Goal: Task Accomplishment & Management: Complete application form

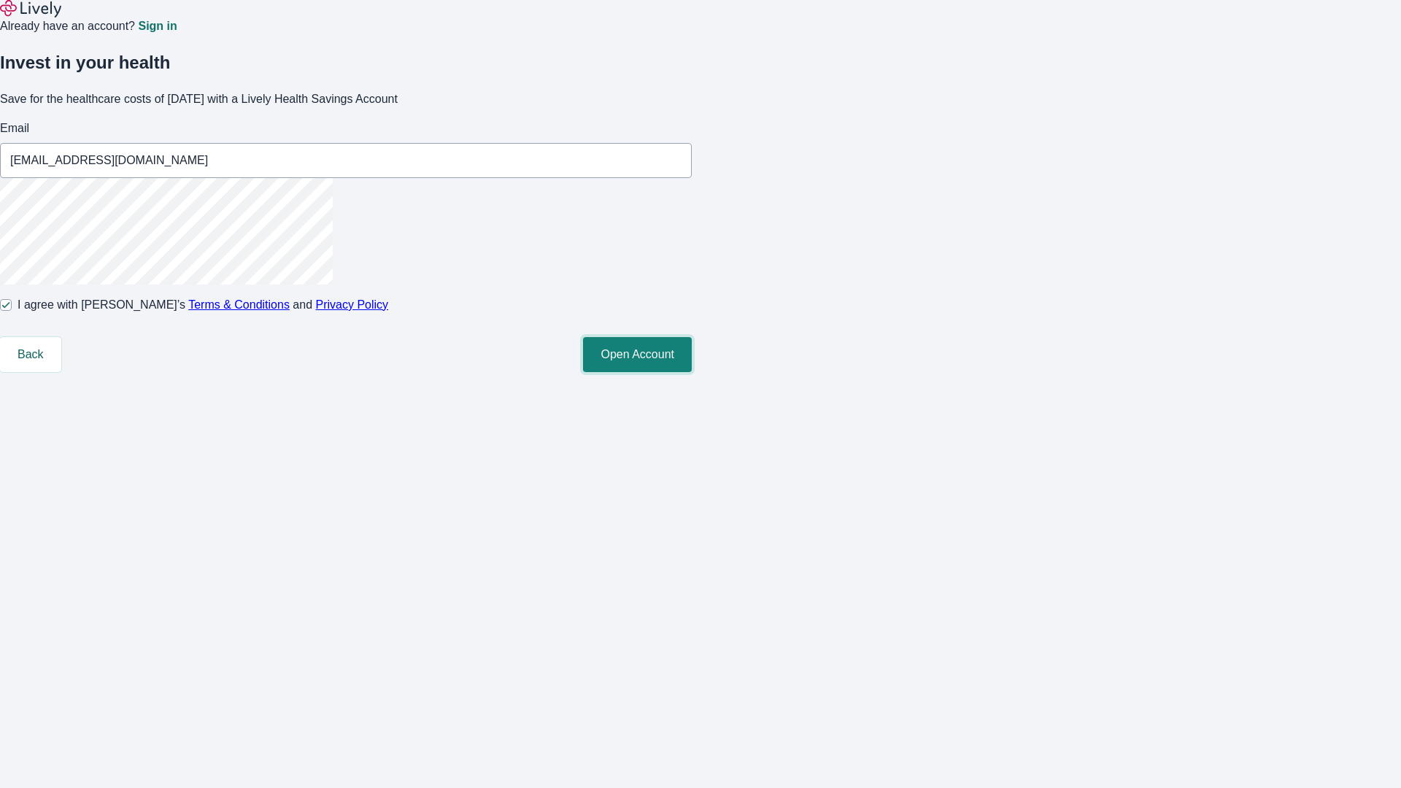
click at [692, 372] on button "Open Account" at bounding box center [637, 354] width 109 height 35
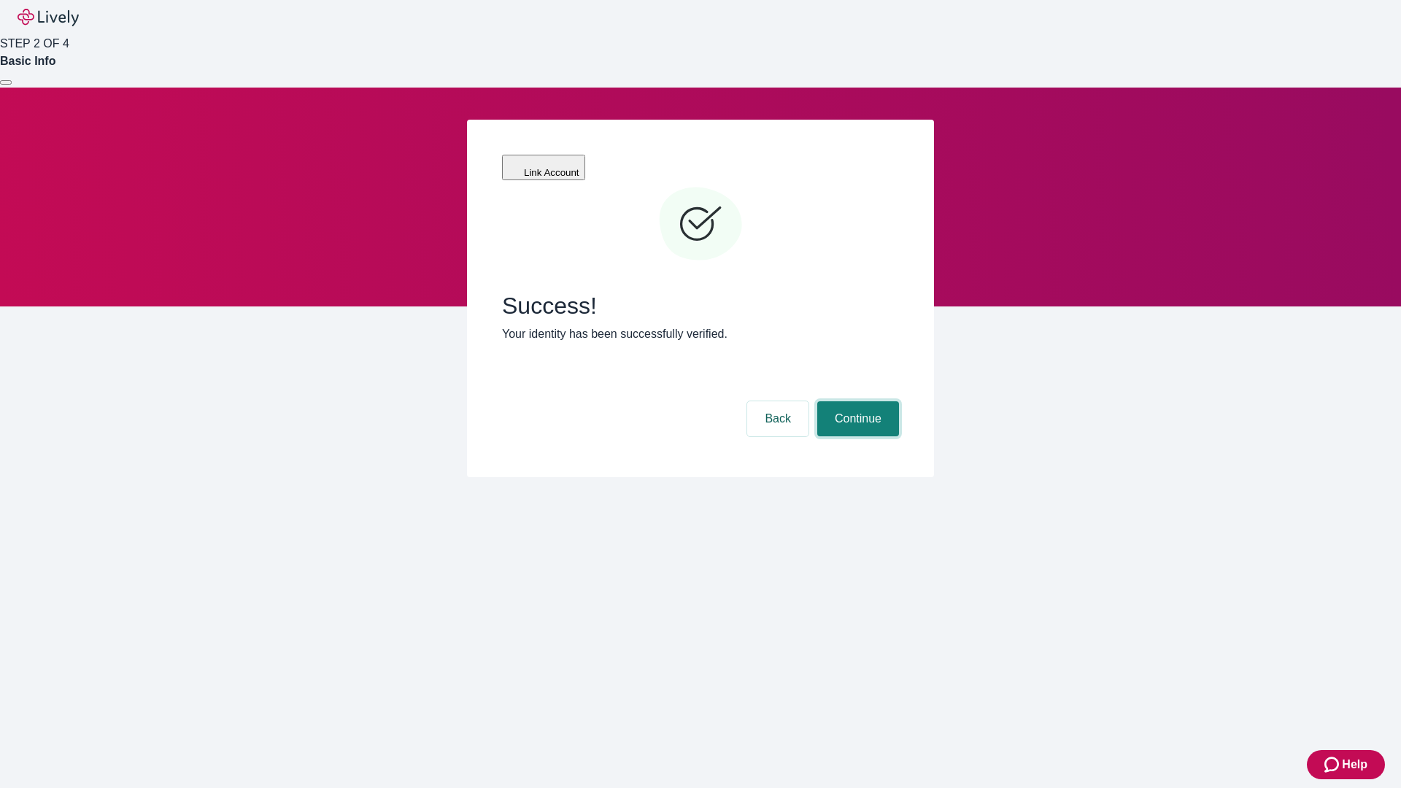
click at [856, 401] on button "Continue" at bounding box center [858, 418] width 82 height 35
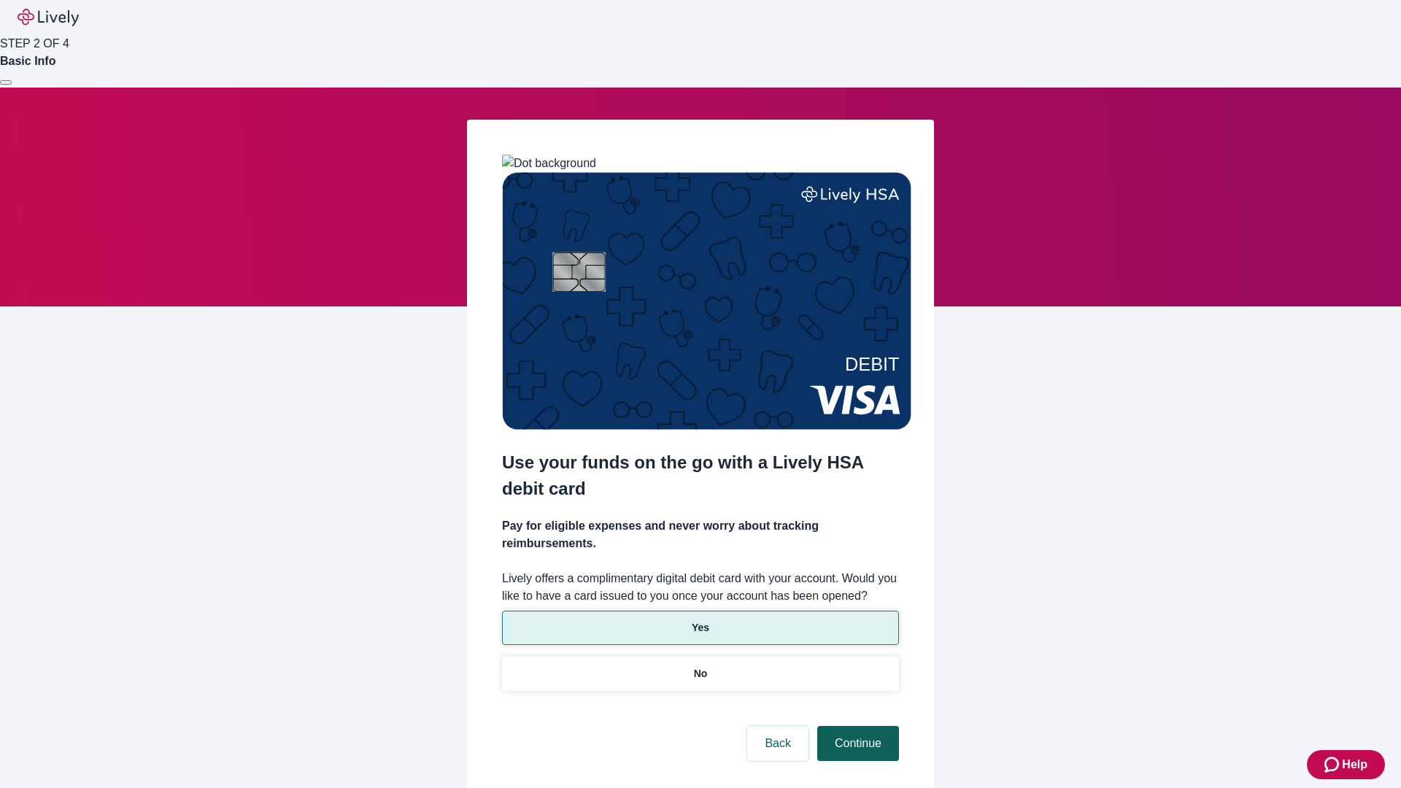
click at [700, 666] on p "No" at bounding box center [701, 673] width 14 height 15
click at [856, 726] on button "Continue" at bounding box center [858, 743] width 82 height 35
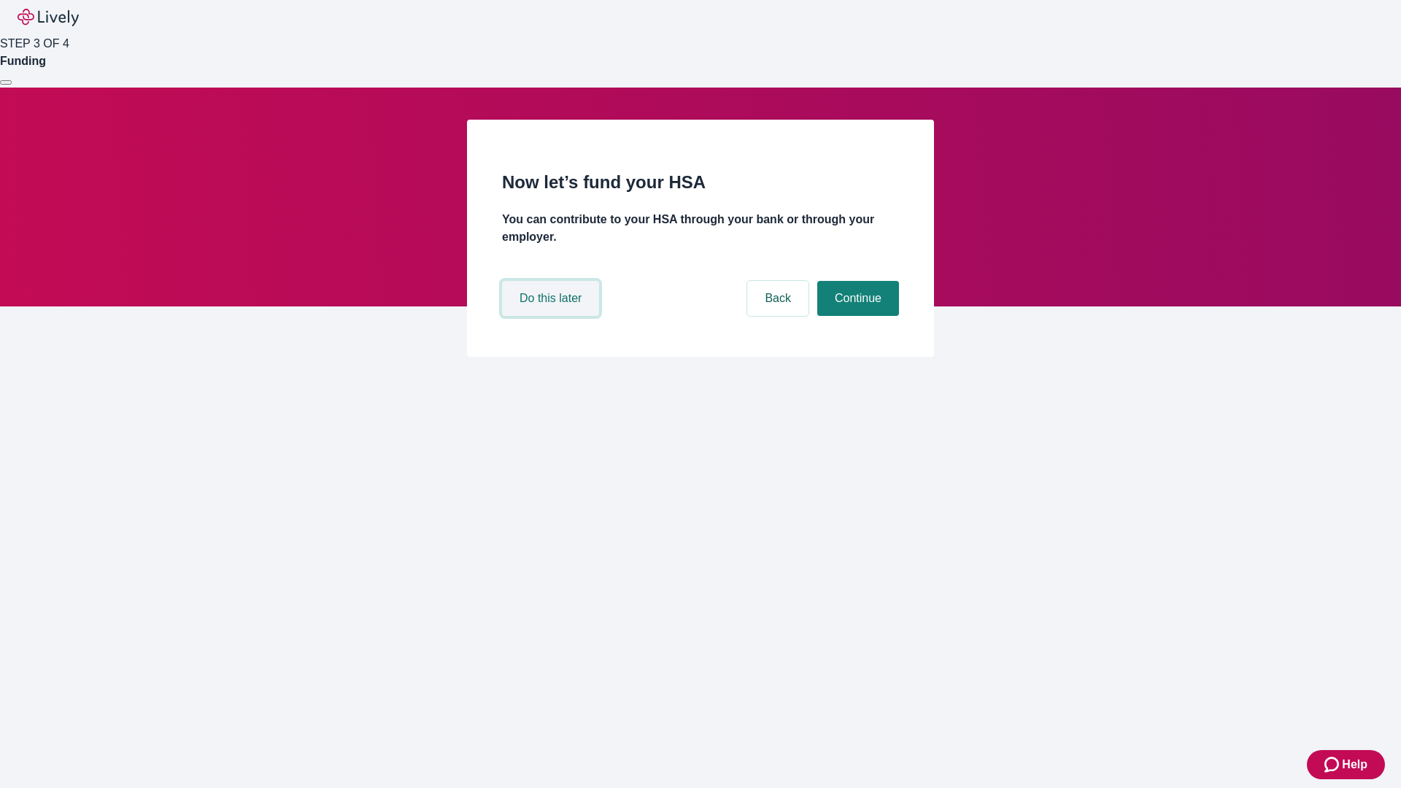
click at [553, 316] on button "Do this later" at bounding box center [550, 298] width 97 height 35
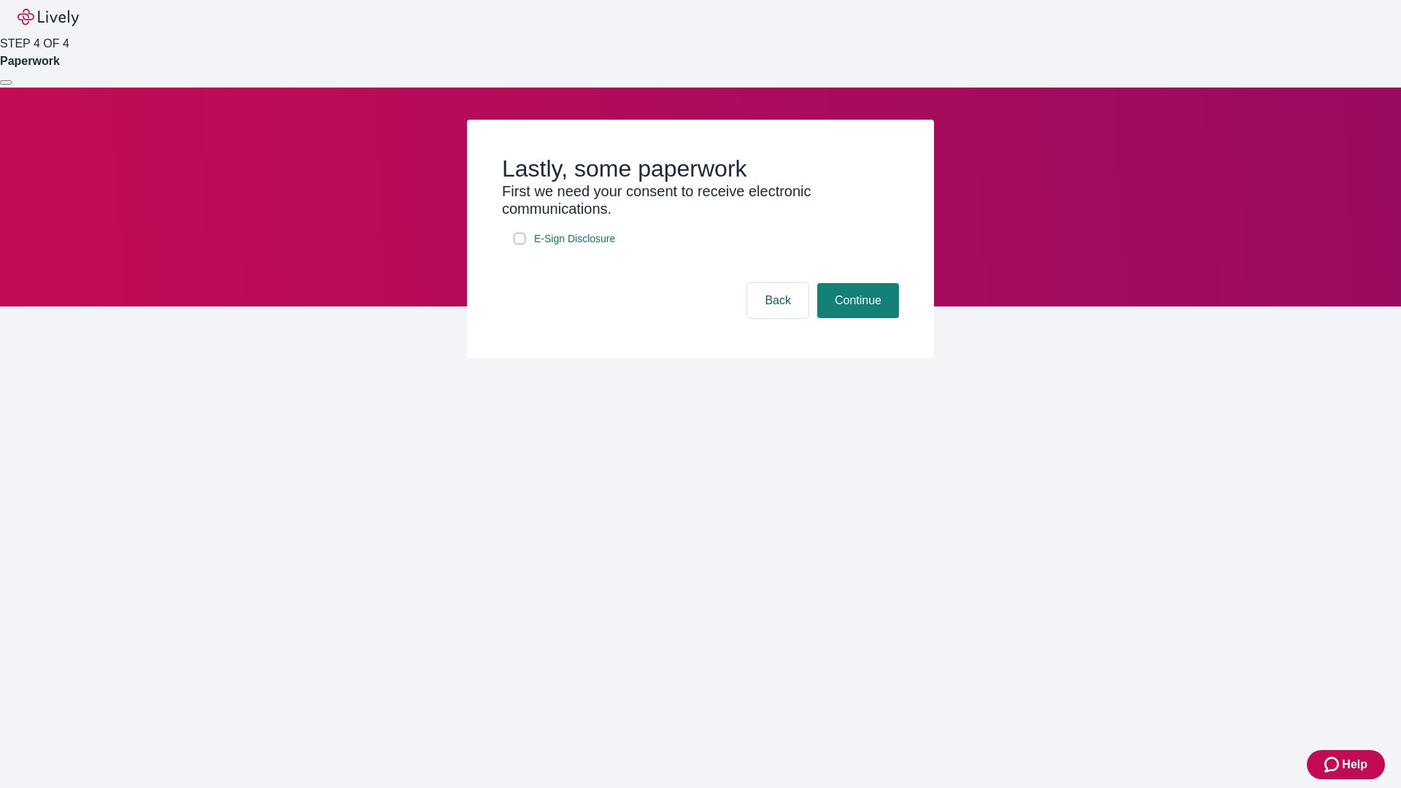
click at [520, 245] on input "E-Sign Disclosure" at bounding box center [520, 239] width 12 height 12
checkbox input "true"
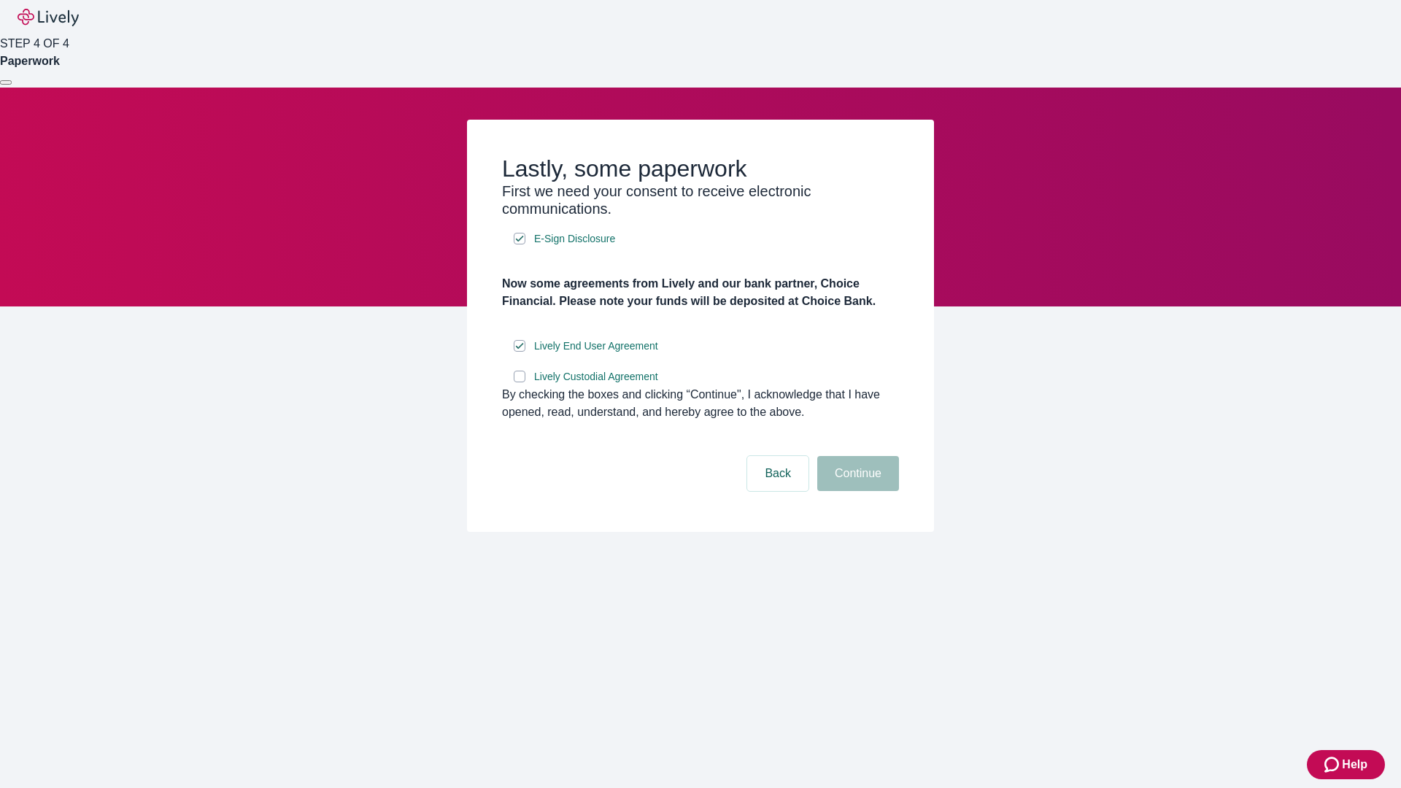
click at [520, 382] on input "Lively Custodial Agreement" at bounding box center [520, 377] width 12 height 12
checkbox input "true"
click at [856, 491] on button "Continue" at bounding box center [858, 473] width 82 height 35
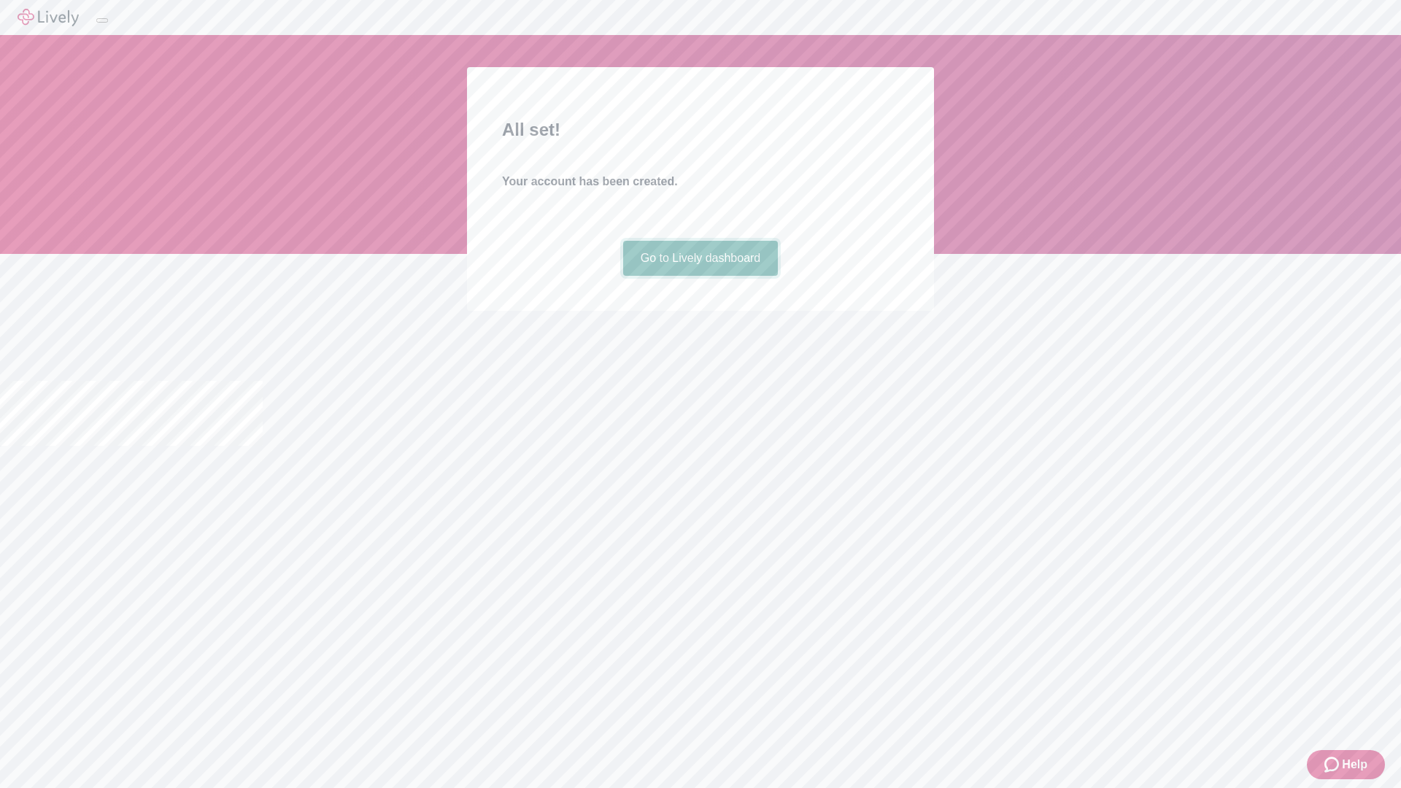
click at [700, 276] on link "Go to Lively dashboard" at bounding box center [700, 258] width 155 height 35
